Goal: Task Accomplishment & Management: Complete application form

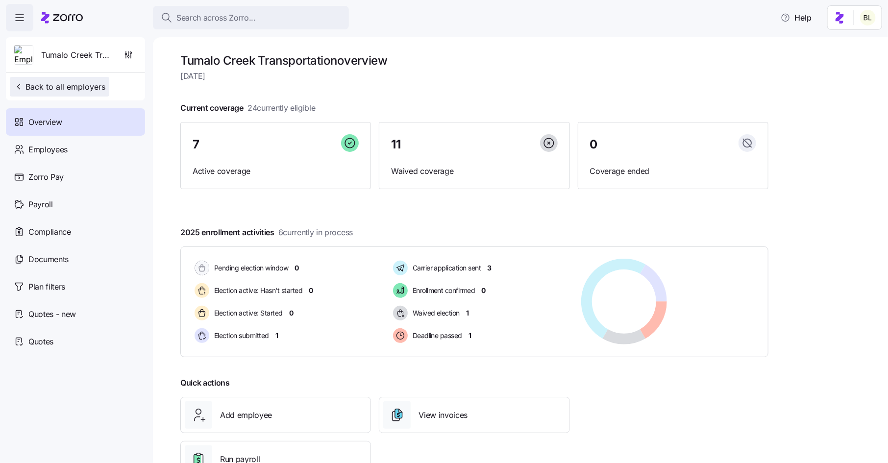
click at [86, 83] on span "Back to all employers" at bounding box center [60, 87] width 92 height 12
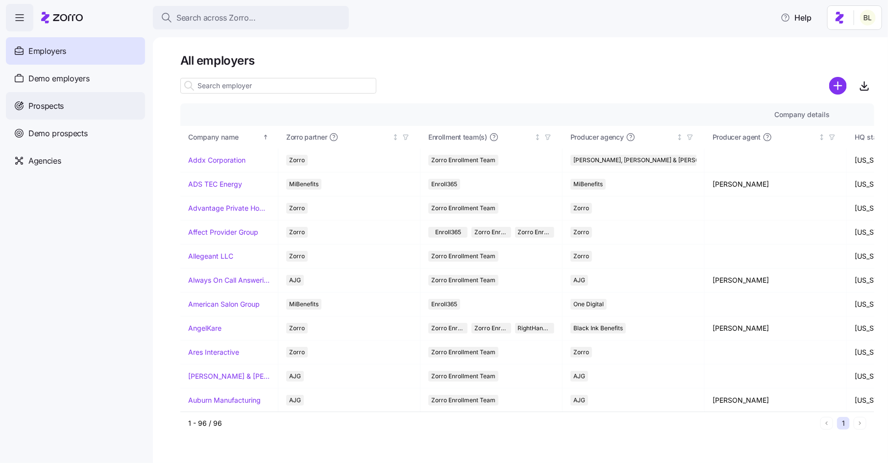
click at [62, 102] on span "Prospects" at bounding box center [45, 106] width 35 height 12
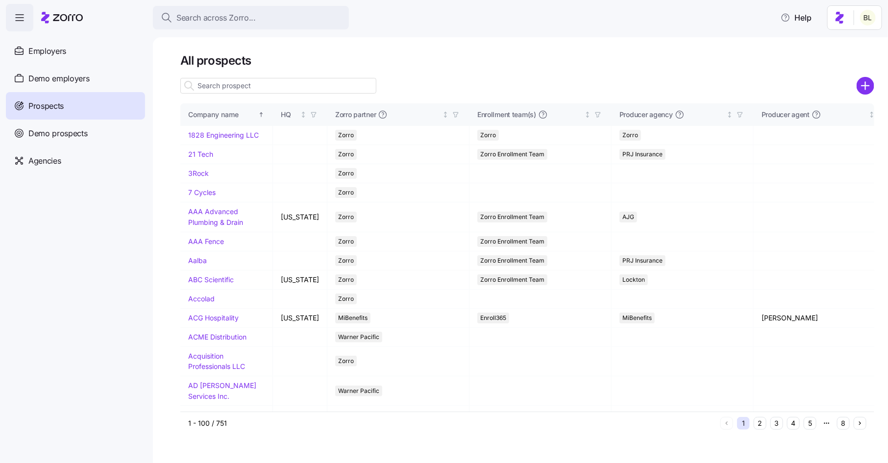
click at [866, 83] on icon "add icon" at bounding box center [866, 85] width 0 height 7
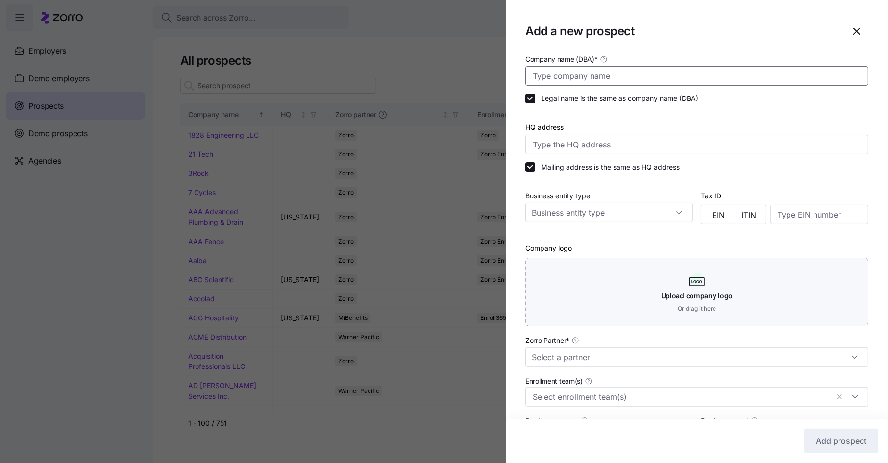
click at [612, 81] on input "Company name (DBA) *" at bounding box center [696, 76] width 343 height 20
paste input "Lantmännen Unibake"
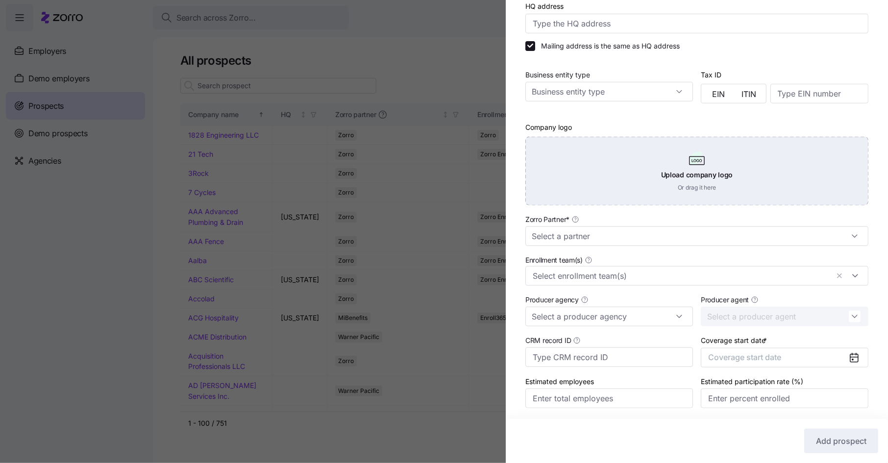
scroll to position [155, 0]
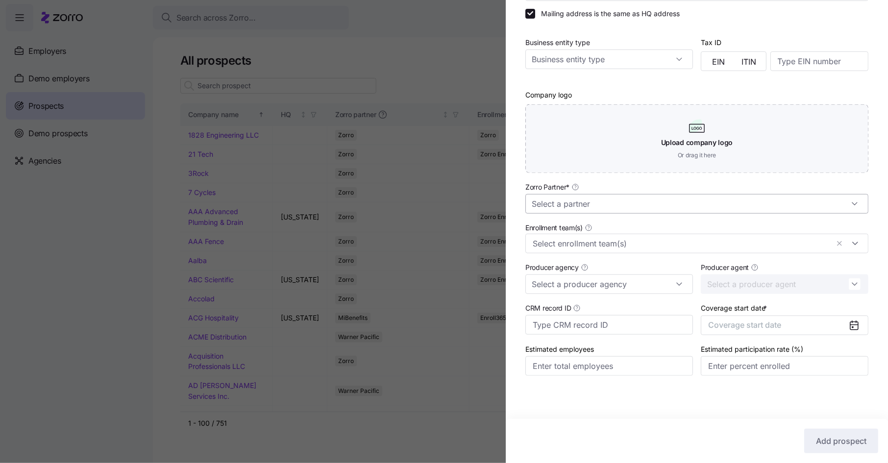
type input "Lantmännen Unibake"
click at [594, 208] on input "Zorro Partner *" at bounding box center [696, 204] width 343 height 20
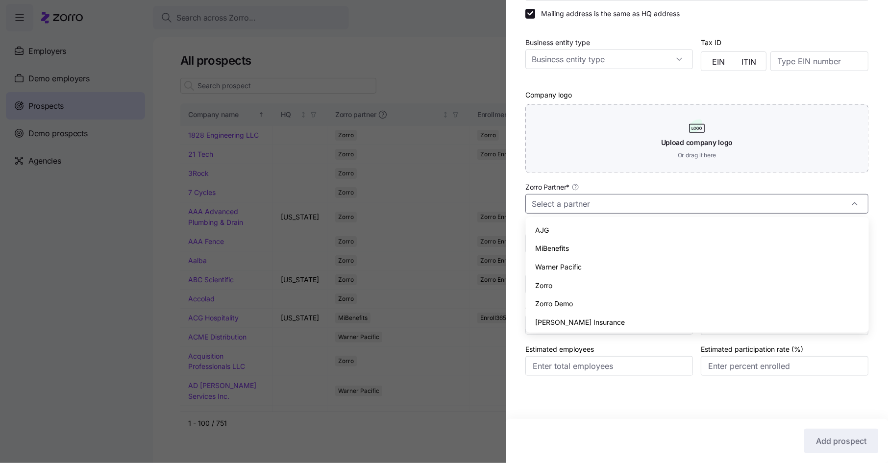
click at [555, 284] on div "Zorro" at bounding box center [697, 285] width 335 height 19
type input "Zorro"
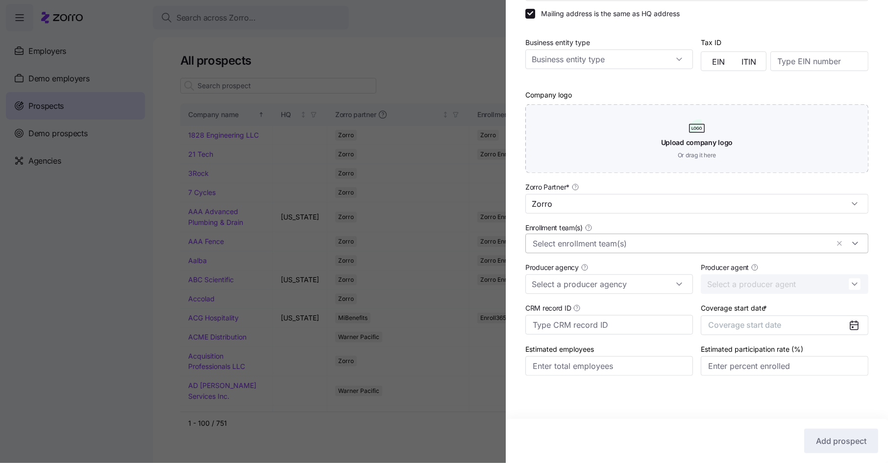
click at [578, 245] on input "Enrollment team(s)" at bounding box center [681, 243] width 296 height 13
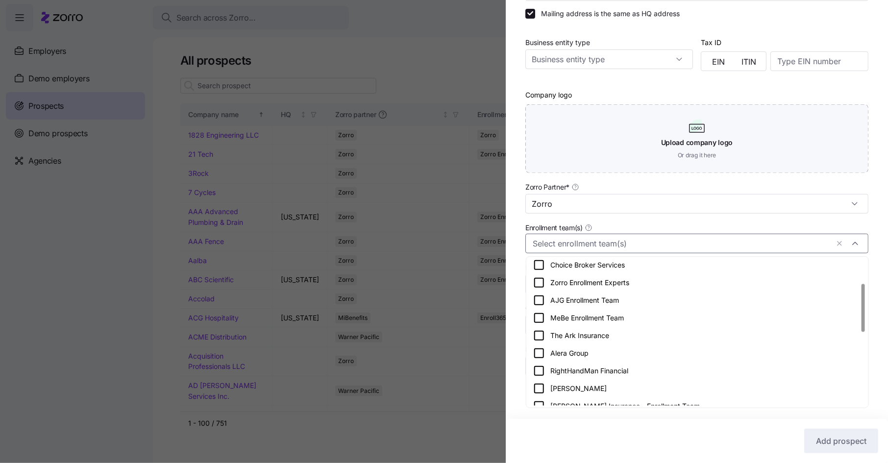
scroll to position [0, 0]
click at [541, 356] on icon at bounding box center [539, 356] width 12 height 12
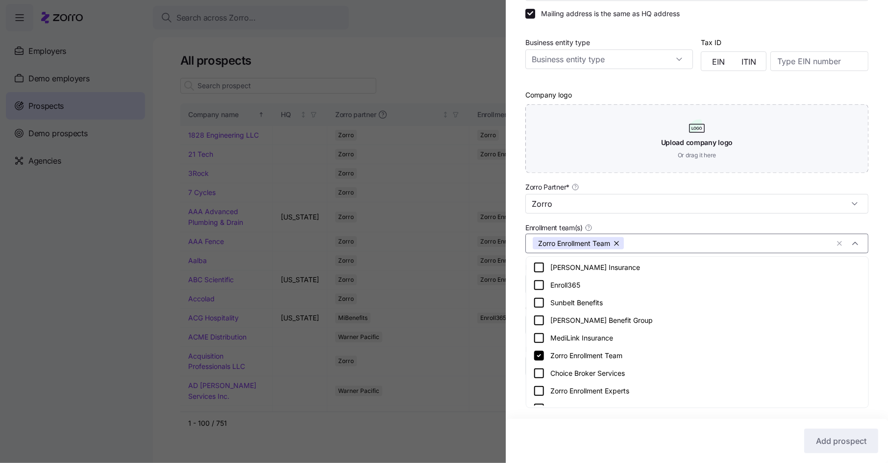
click at [520, 300] on div "Company name (DBA) * Lantmännen Unibake Legal name is the same as company name …" at bounding box center [697, 148] width 382 height 496
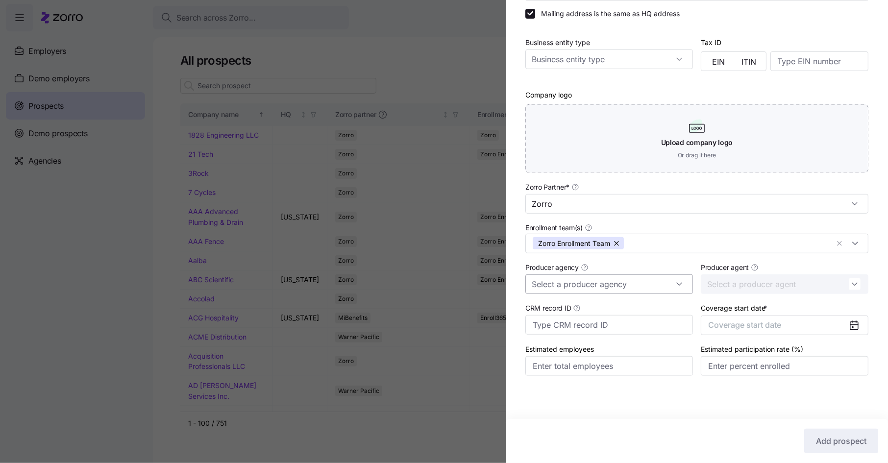
click at [559, 288] on input "Producer agency" at bounding box center [609, 284] width 168 height 20
click at [571, 328] on div "MMA" at bounding box center [610, 329] width 160 height 19
type input "MMA"
click at [765, 326] on span "Coverage start date" at bounding box center [744, 325] width 73 height 10
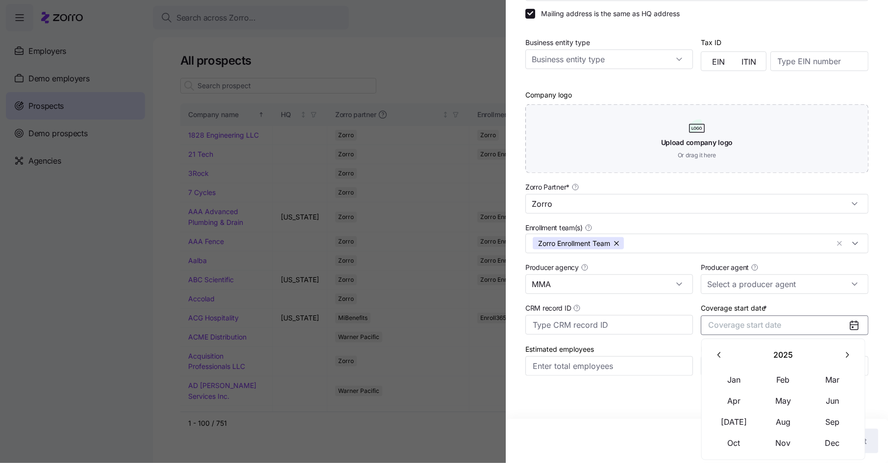
click at [845, 356] on icon "button" at bounding box center [847, 354] width 9 height 9
click at [733, 378] on button "Jan" at bounding box center [734, 380] width 49 height 21
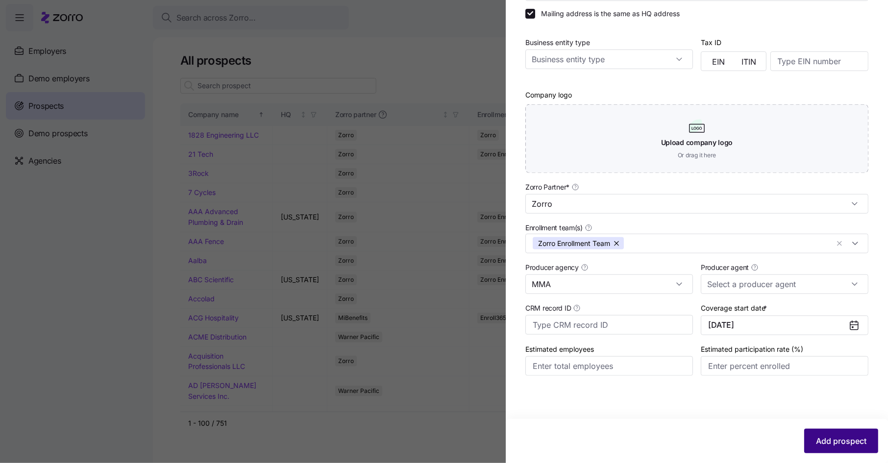
click at [839, 440] on span "Add prospect" at bounding box center [841, 441] width 50 height 12
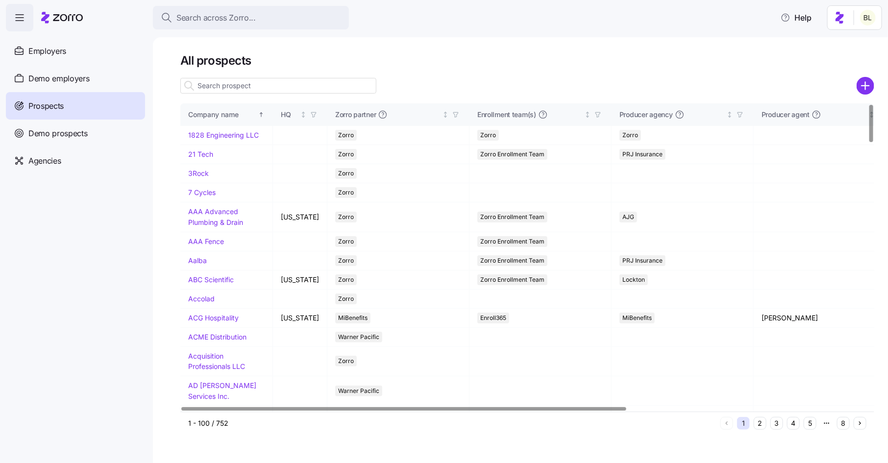
click at [249, 83] on input at bounding box center [278, 86] width 196 height 16
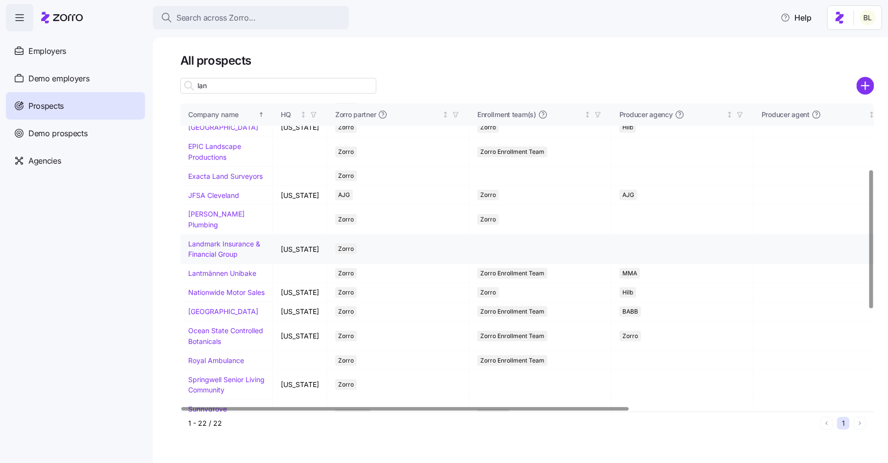
scroll to position [150, 0]
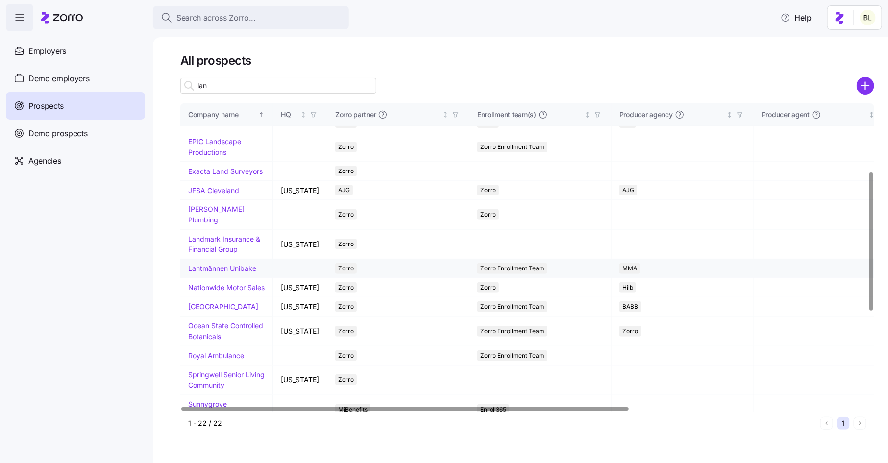
type input "lan"
click at [213, 273] on link "Lantmännen Unibake" at bounding box center [222, 268] width 68 height 8
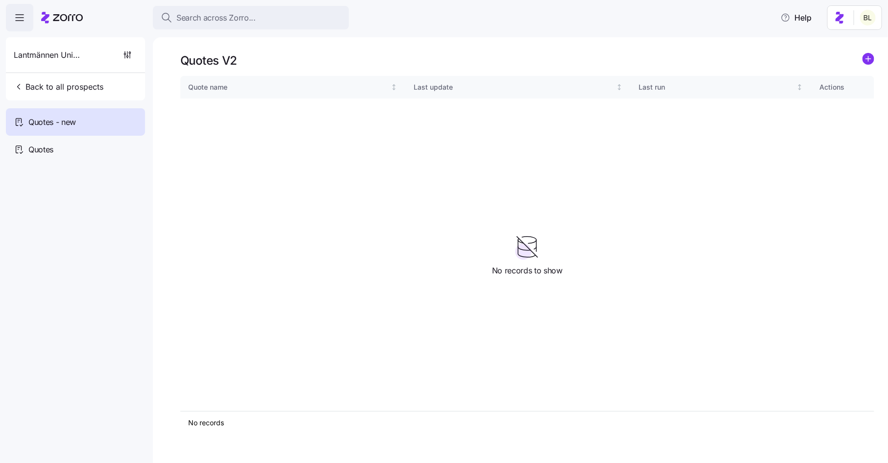
click at [869, 59] on icon "add icon" at bounding box center [868, 59] width 5 height 0
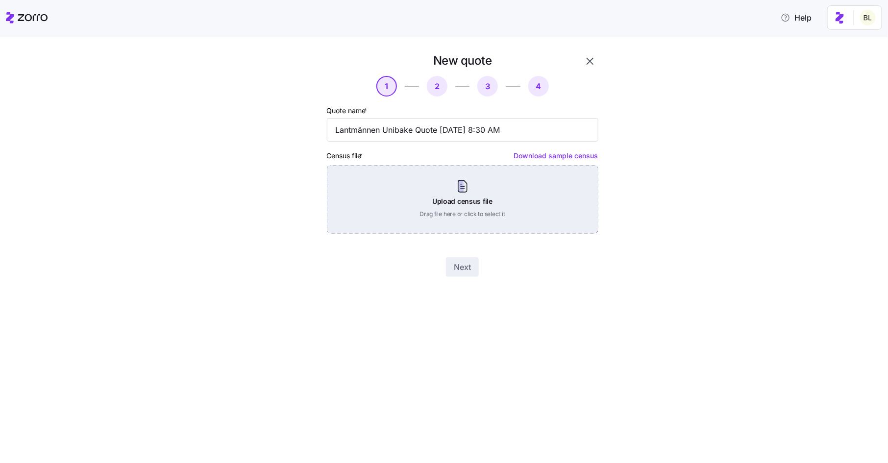
click at [471, 185] on div "Upload census file Drag file here or click to select it" at bounding box center [463, 199] width 272 height 69
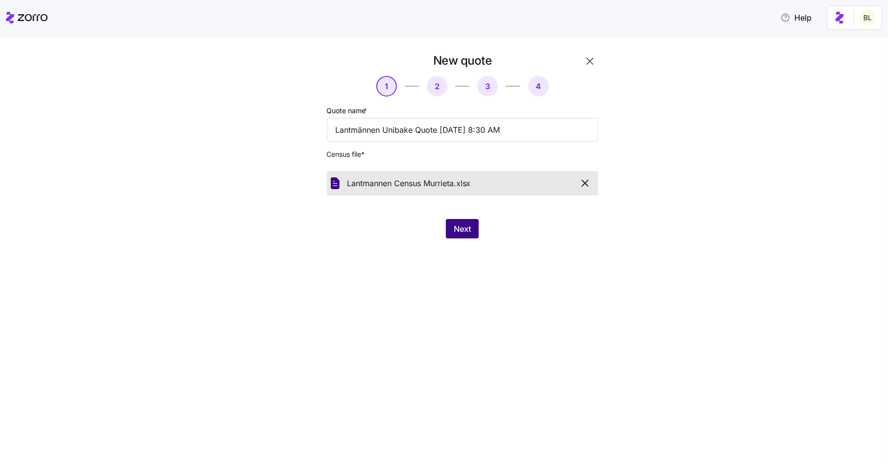
click at [468, 226] on span "Next" at bounding box center [462, 229] width 17 height 12
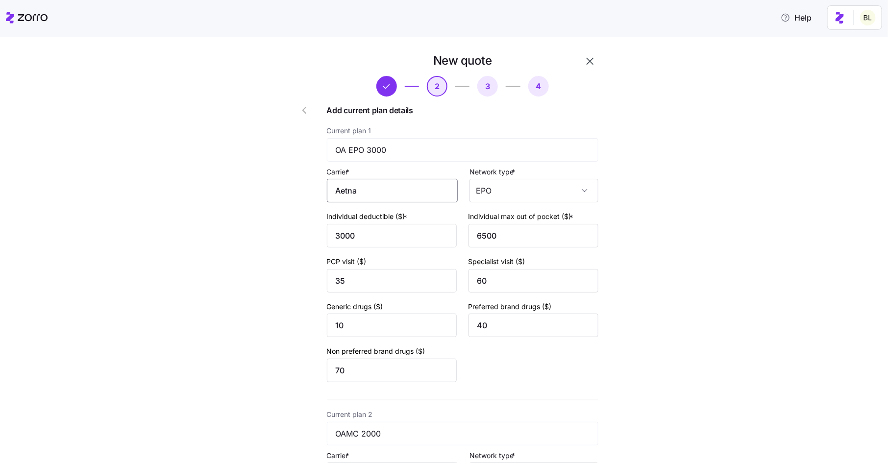
click at [409, 195] on input "Aetna" at bounding box center [392, 191] width 131 height 24
click at [396, 222] on div "Aetna" at bounding box center [396, 220] width 122 height 22
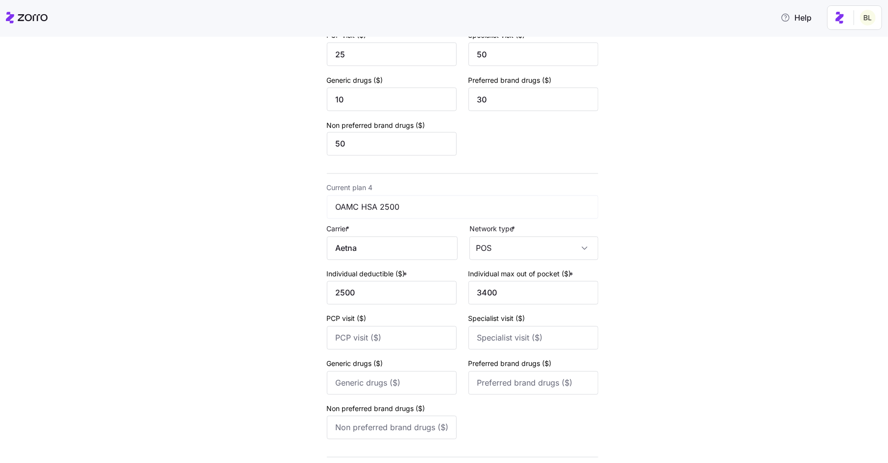
scroll to position [872, 0]
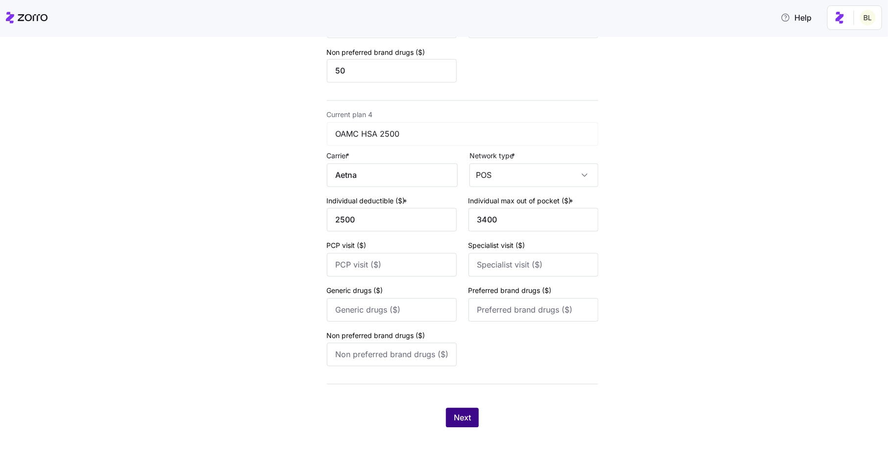
click at [462, 413] on span "Next" at bounding box center [462, 418] width 17 height 12
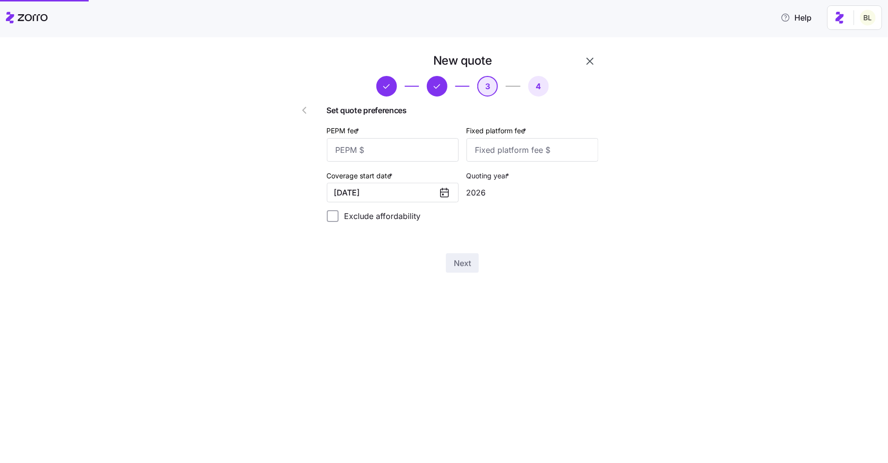
scroll to position [0, 0]
click at [407, 149] on input "PEPM fee *" at bounding box center [393, 150] width 132 height 24
click at [409, 194] on button "01/01/2026" at bounding box center [393, 193] width 132 height 20
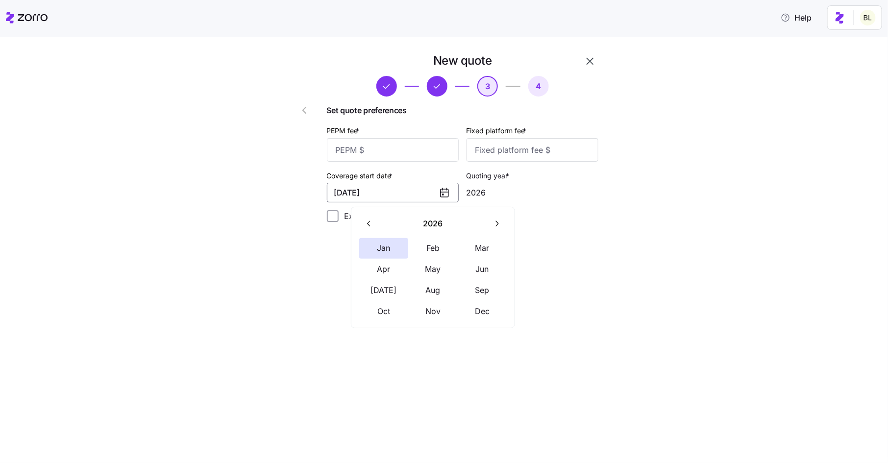
click at [370, 220] on icon "button" at bounding box center [369, 223] width 9 height 9
click at [424, 310] on button "Nov" at bounding box center [433, 311] width 49 height 21
type input "2025"
click at [379, 157] on input "PEPM fee *" at bounding box center [393, 150] width 132 height 24
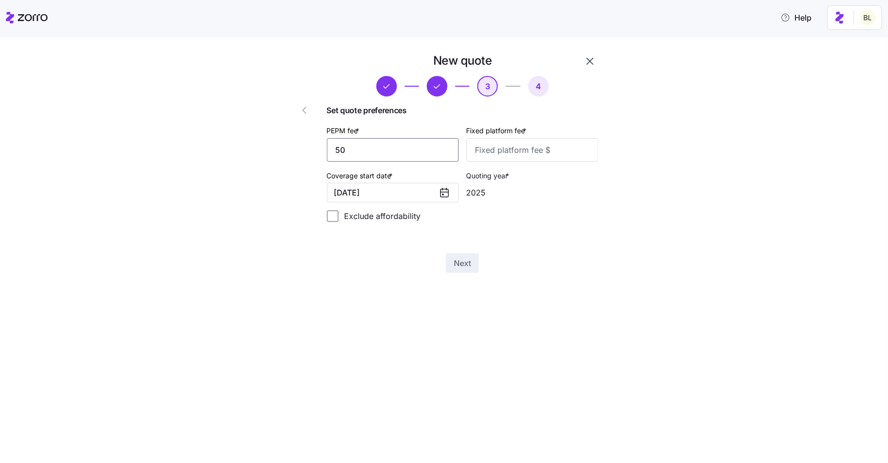
type input "50"
type input "100"
click at [457, 266] on span "Next" at bounding box center [462, 263] width 17 height 12
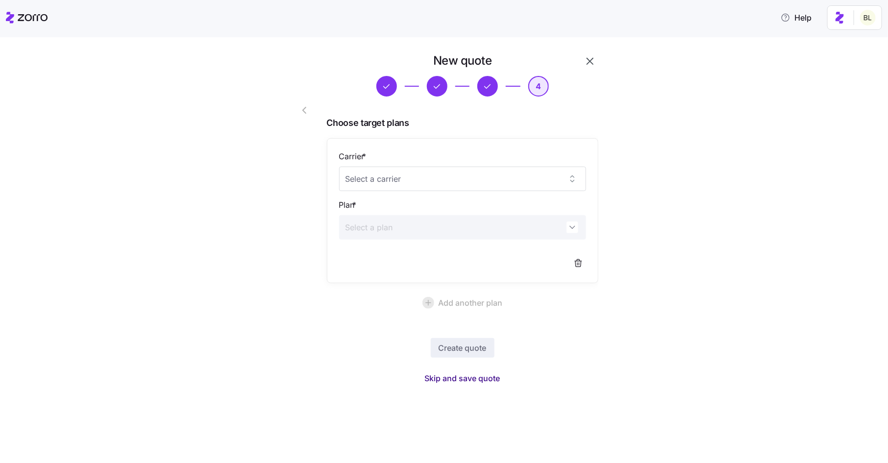
click at [463, 375] on span "Skip and save quote" at bounding box center [462, 379] width 75 height 12
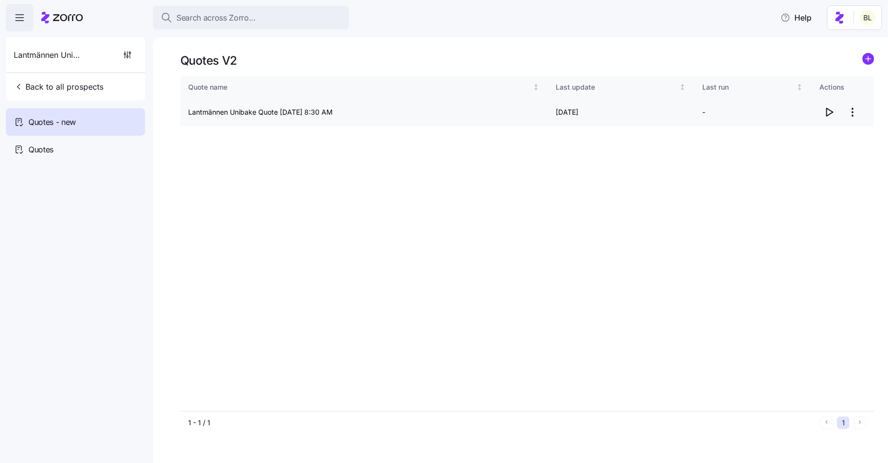
click at [826, 110] on icon "button" at bounding box center [829, 112] width 12 height 12
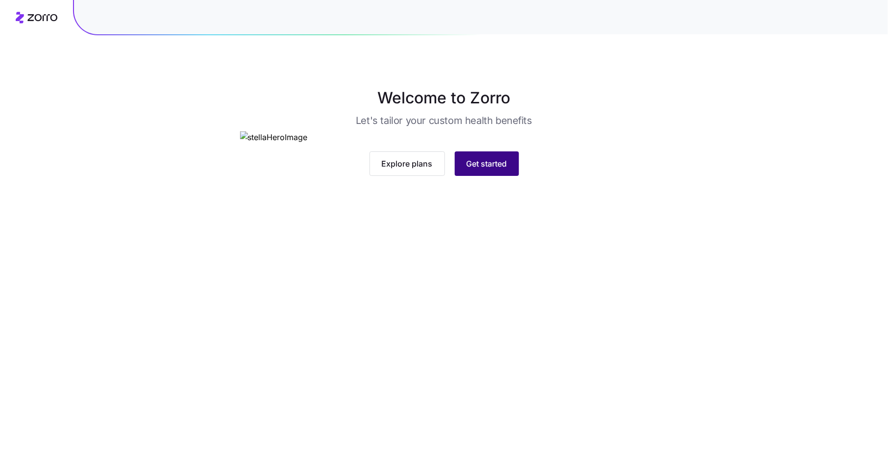
click at [499, 170] on span "Get started" at bounding box center [487, 164] width 41 height 12
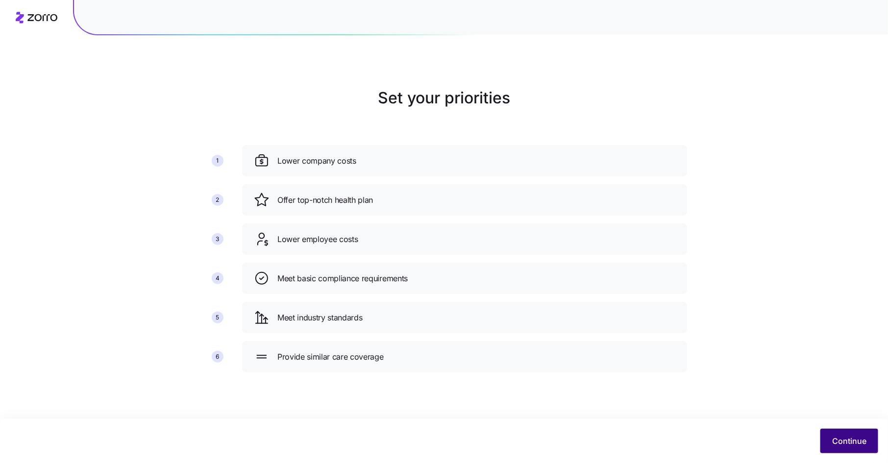
click at [843, 442] on span "Continue" at bounding box center [849, 441] width 34 height 12
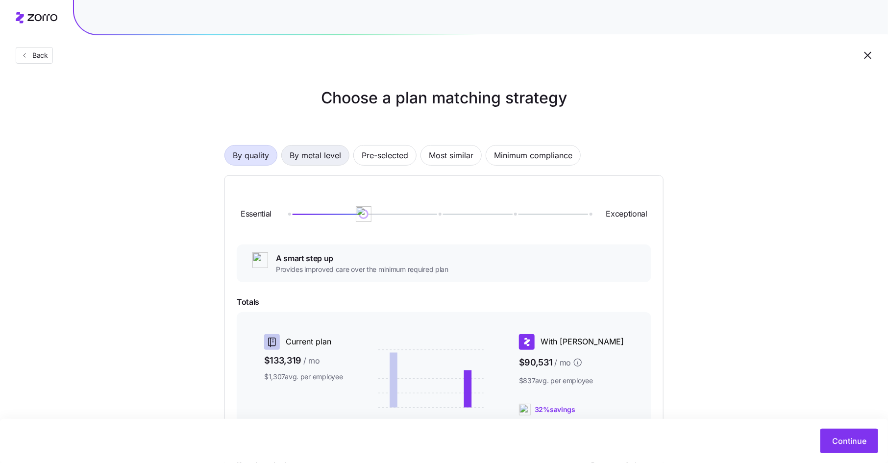
click at [316, 150] on span "By metal level" at bounding box center [315, 156] width 51 height 20
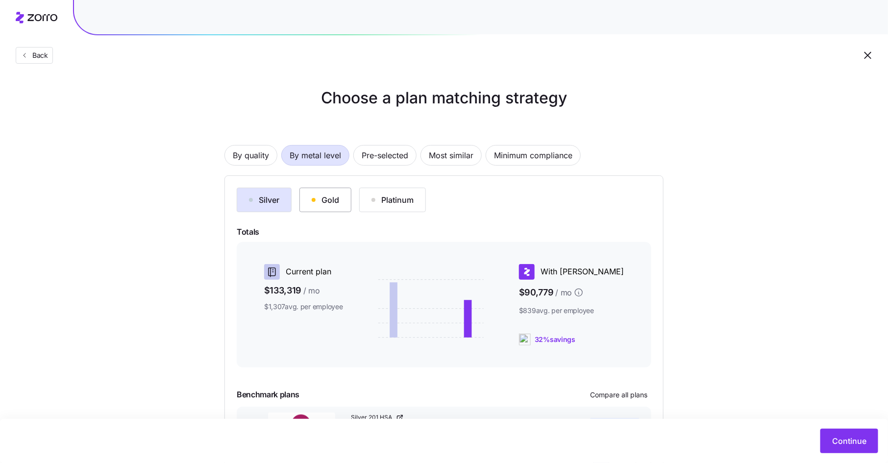
click at [328, 204] on div "Gold" at bounding box center [325, 200] width 27 height 12
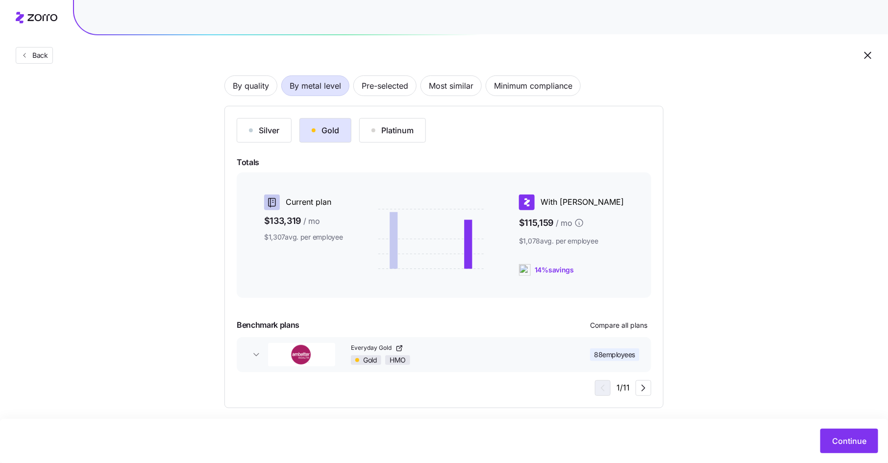
scroll to position [76, 0]
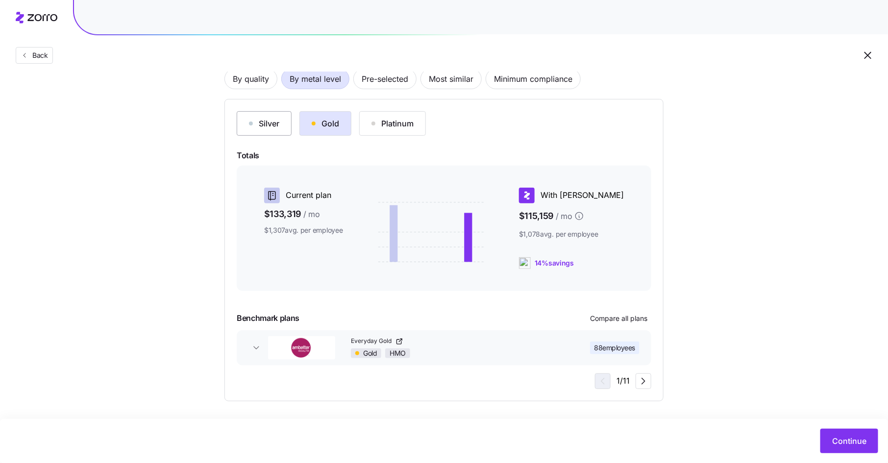
click at [269, 128] on div "Silver" at bounding box center [264, 124] width 30 height 12
click at [324, 120] on div "Gold" at bounding box center [325, 124] width 27 height 12
click at [853, 444] on span "Continue" at bounding box center [849, 441] width 34 height 12
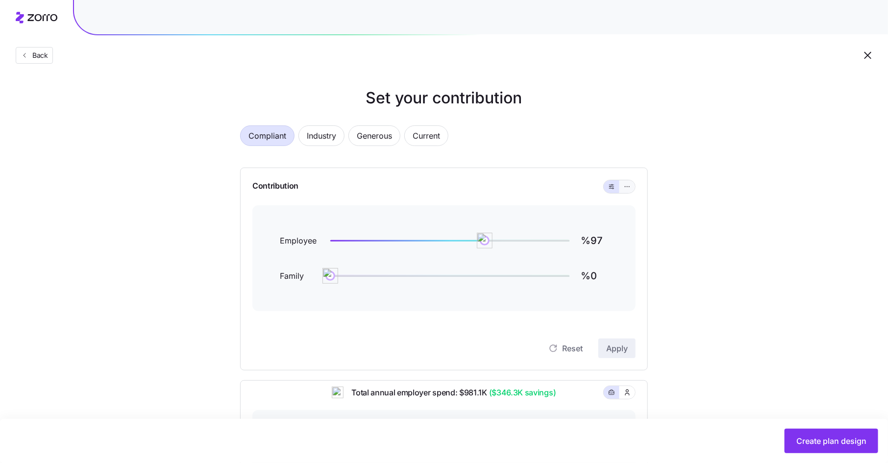
click at [629, 181] on button "button" at bounding box center [628, 186] width 16 height 13
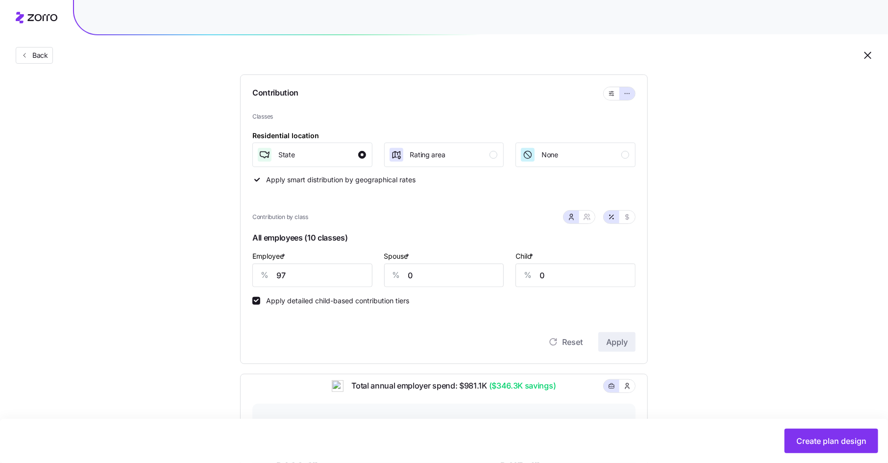
scroll to position [152, 0]
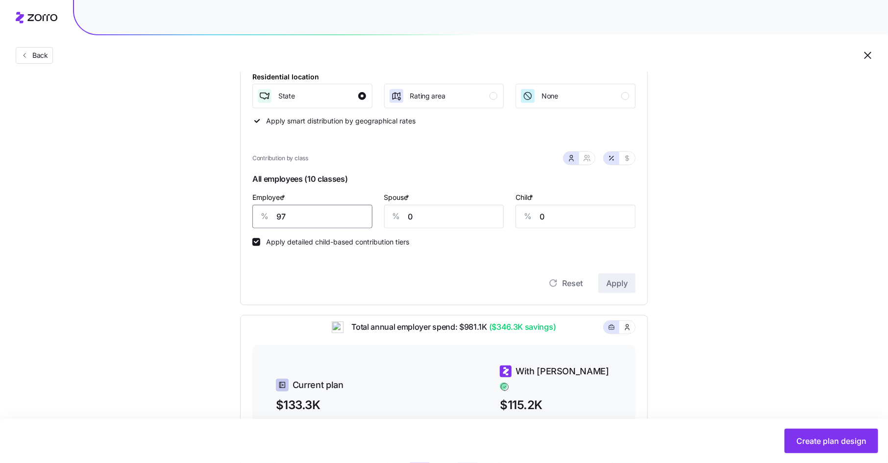
drag, startPoint x: 291, startPoint y: 217, endPoint x: 273, endPoint y: 217, distance: 18.1
click at [273, 217] on div "% 97" at bounding box center [312, 217] width 120 height 24
type input "85"
type input "65"
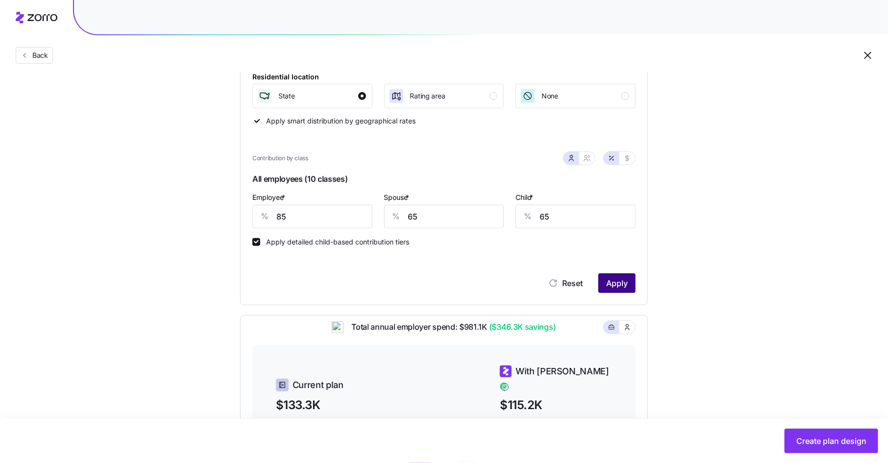
click at [612, 279] on span "Apply" at bounding box center [617, 283] width 22 height 12
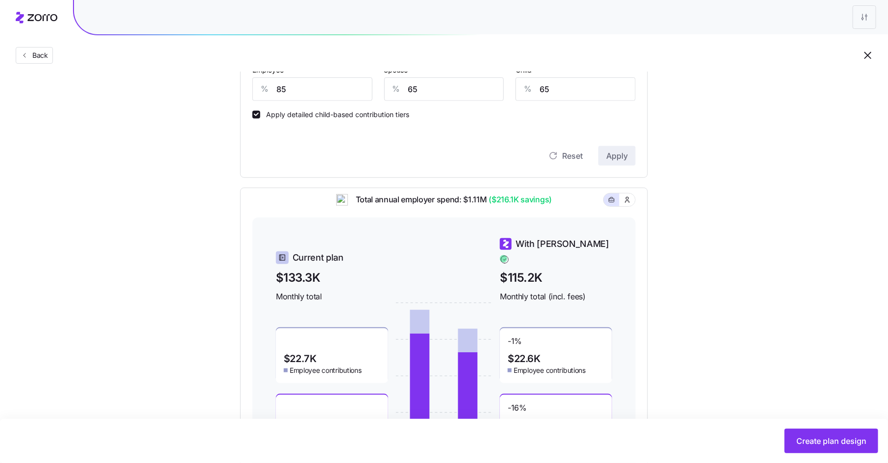
scroll to position [354, 0]
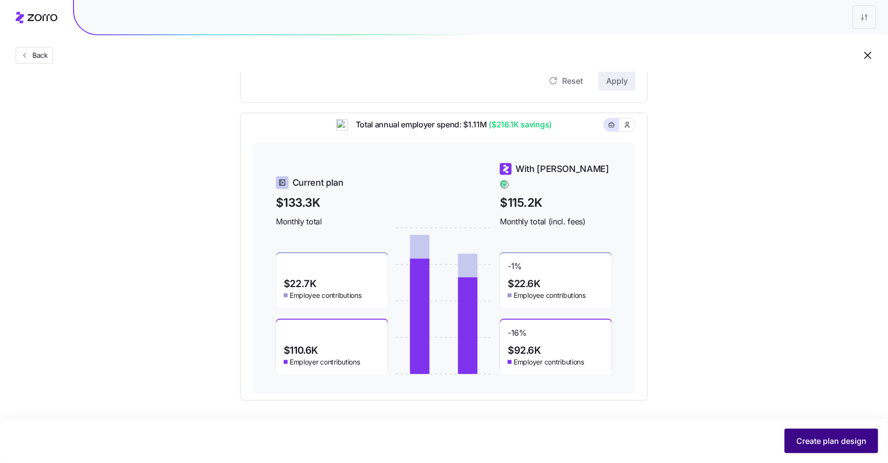
click at [836, 440] on span "Create plan design" at bounding box center [831, 441] width 70 height 12
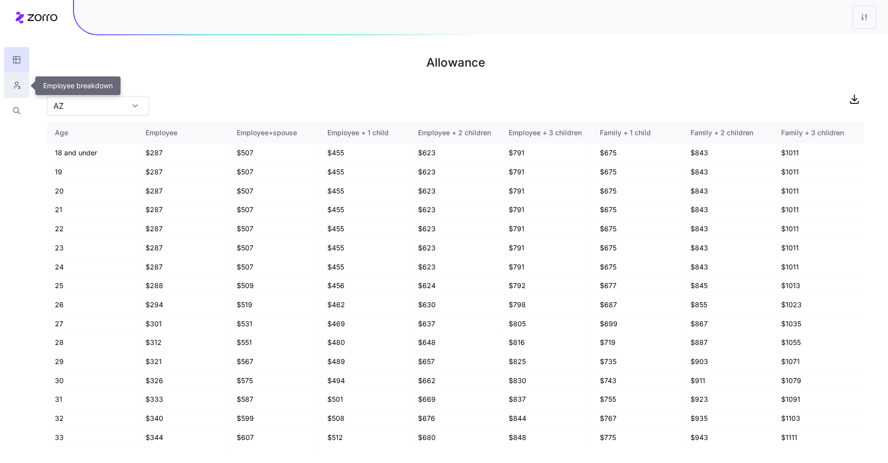
click at [17, 86] on icon "button" at bounding box center [16, 85] width 9 height 10
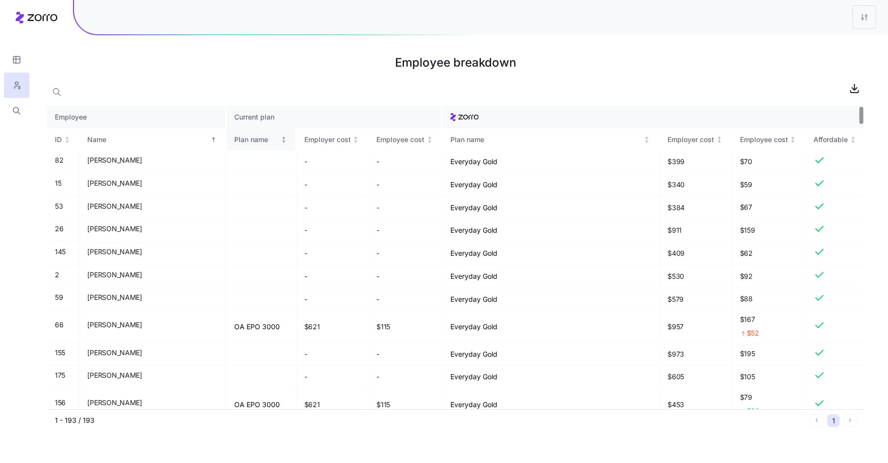
click at [234, 142] on div "Plan name" at bounding box center [256, 139] width 44 height 11
